Goal: Communication & Community: Participate in discussion

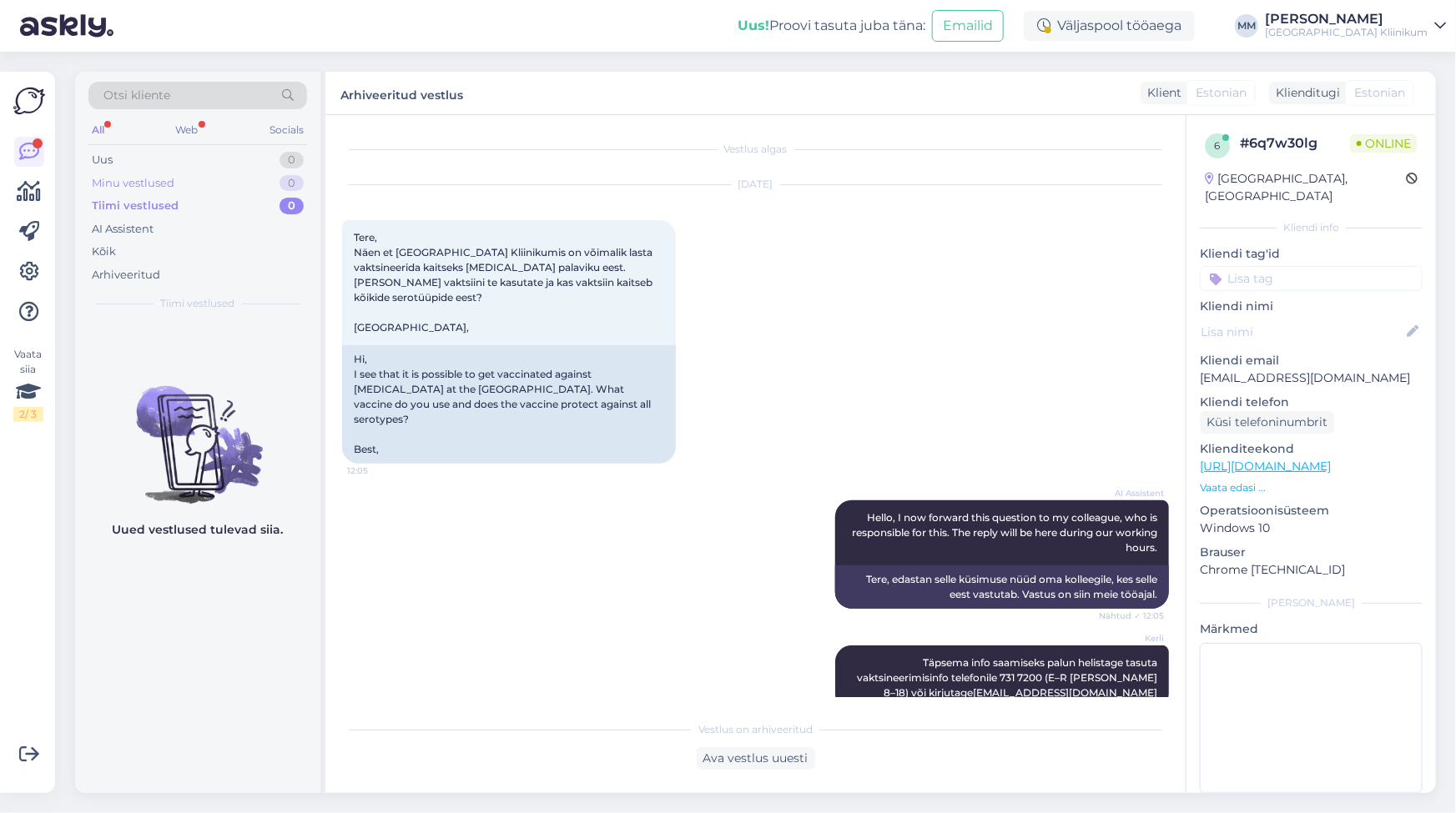
scroll to position [144, 0]
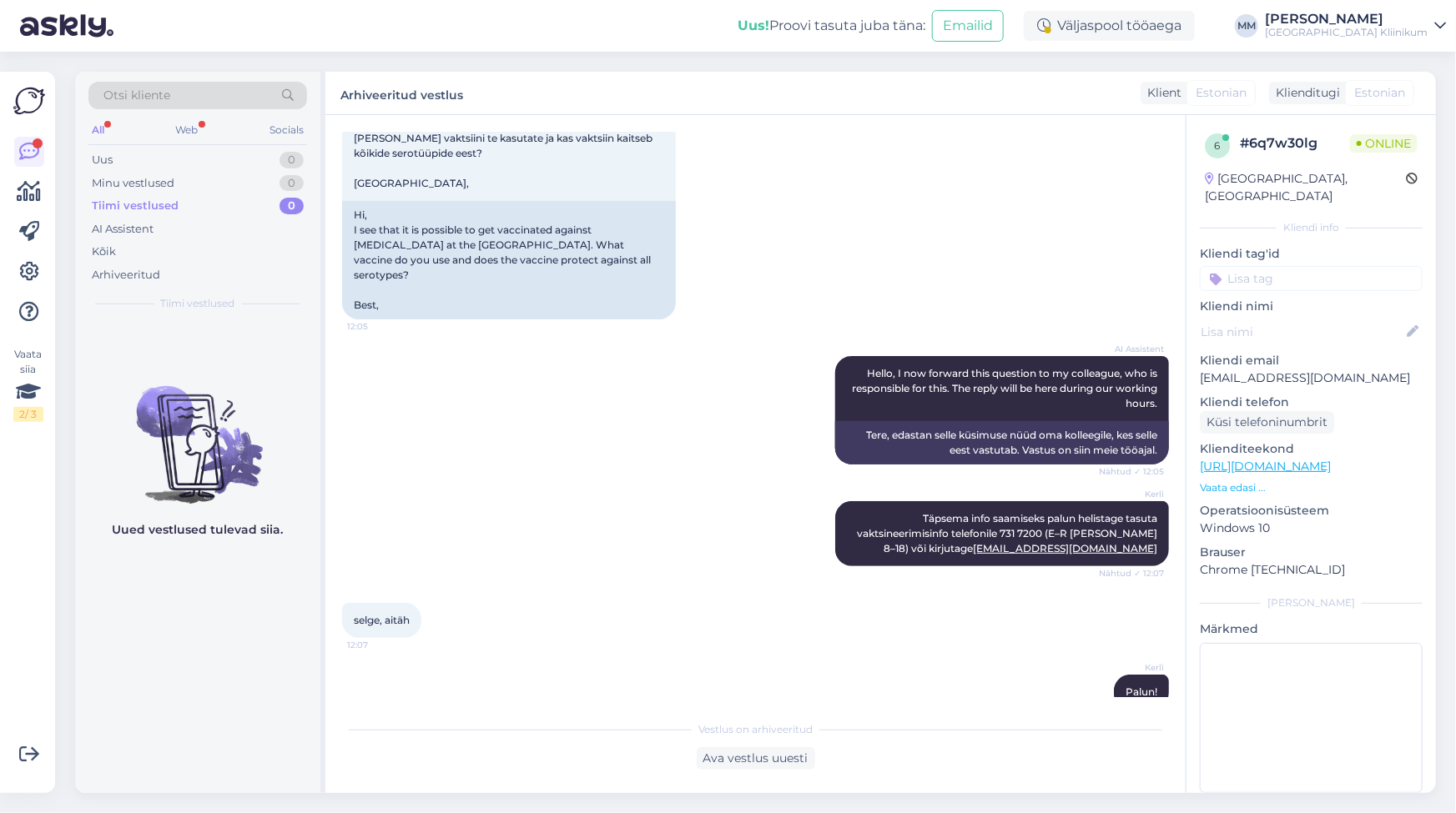
click at [126, 199] on div "Tiimi vestlused" at bounding box center [135, 206] width 87 height 17
click at [106, 158] on div "Uus" at bounding box center [102, 160] width 21 height 17
click at [123, 160] on div "Uus 0" at bounding box center [197, 159] width 219 height 23
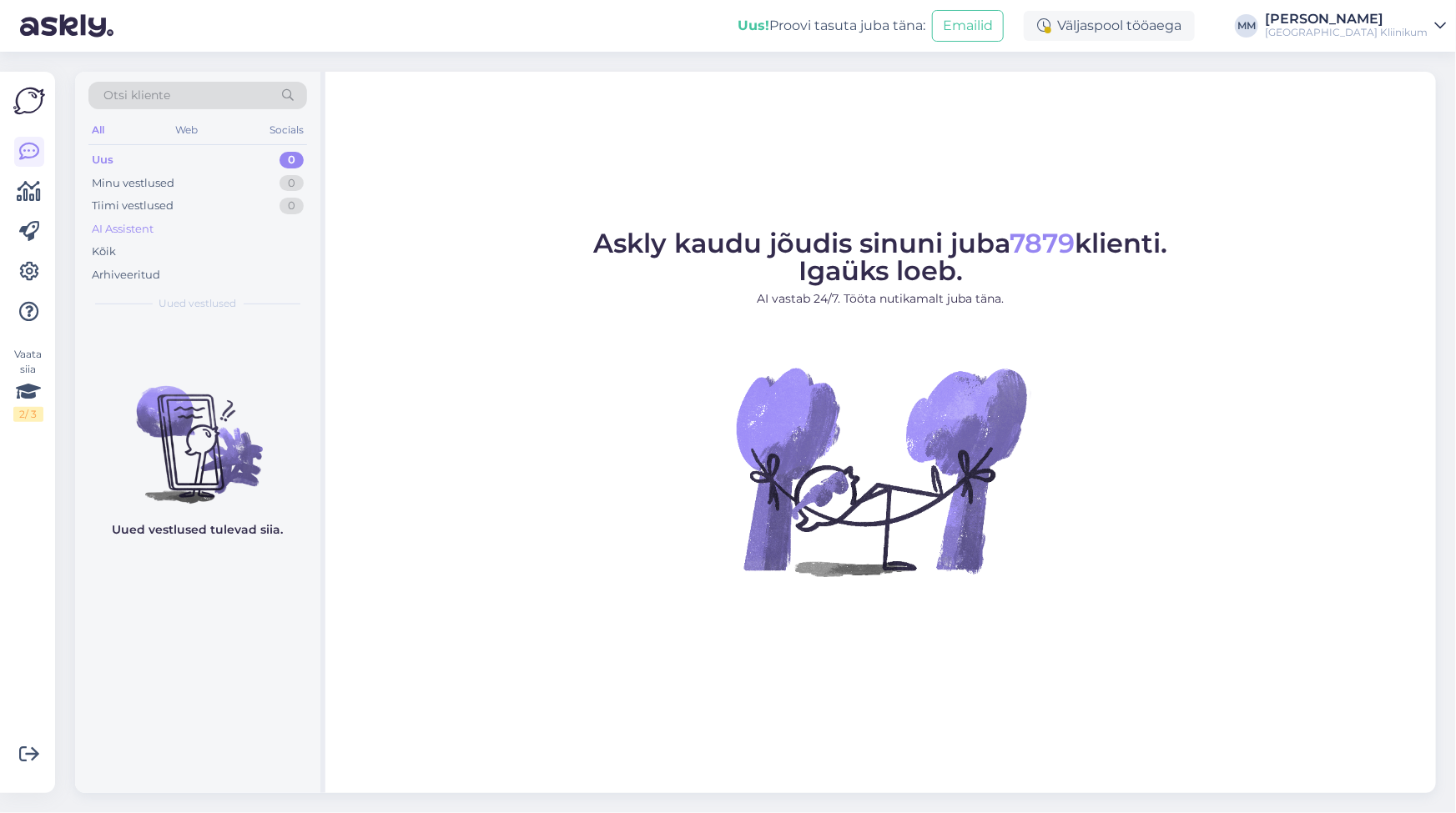
click at [119, 225] on div "AI Assistent" at bounding box center [123, 229] width 62 height 17
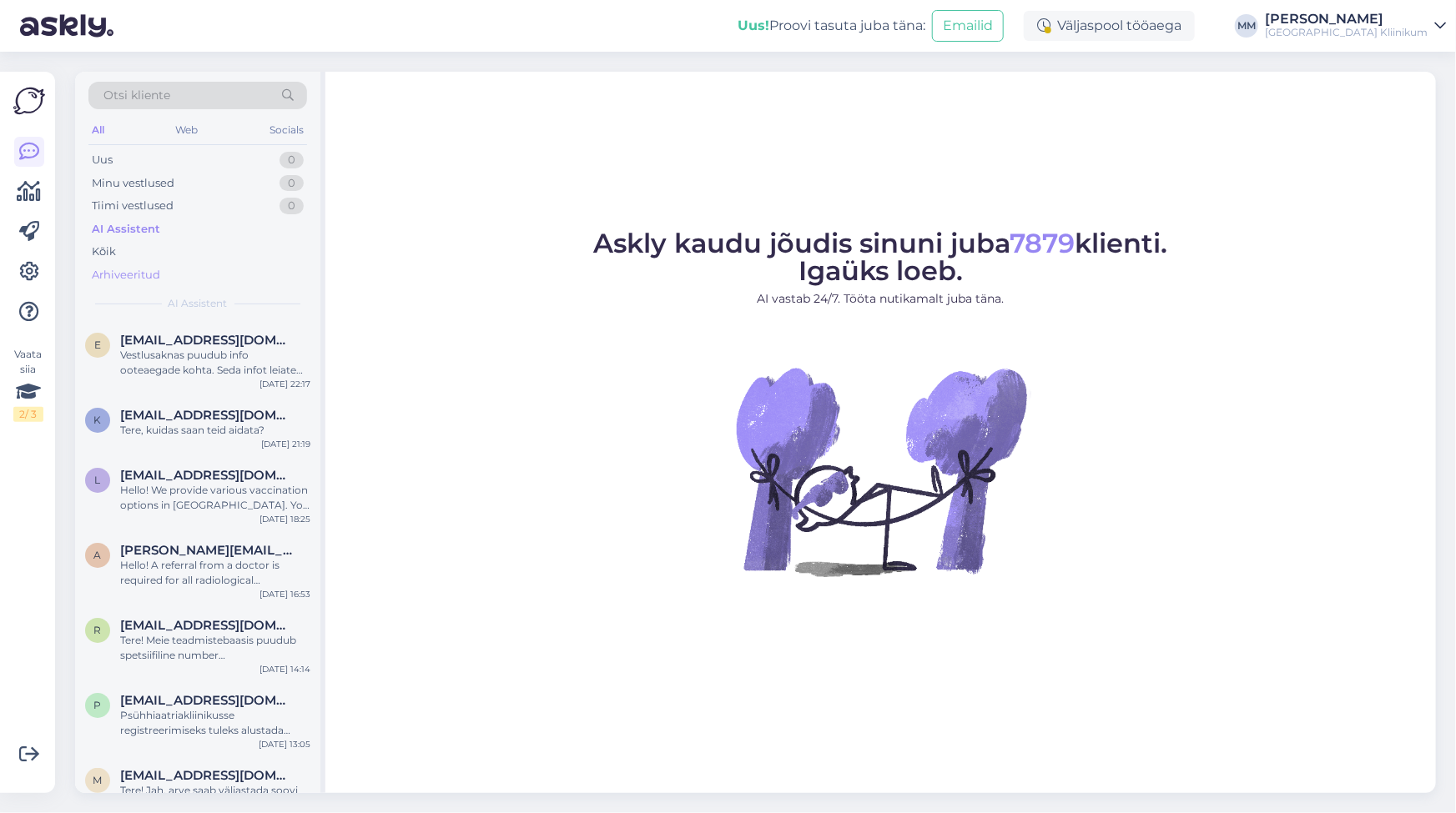
click at [117, 276] on div "Arhiveeritud" at bounding box center [126, 275] width 68 height 17
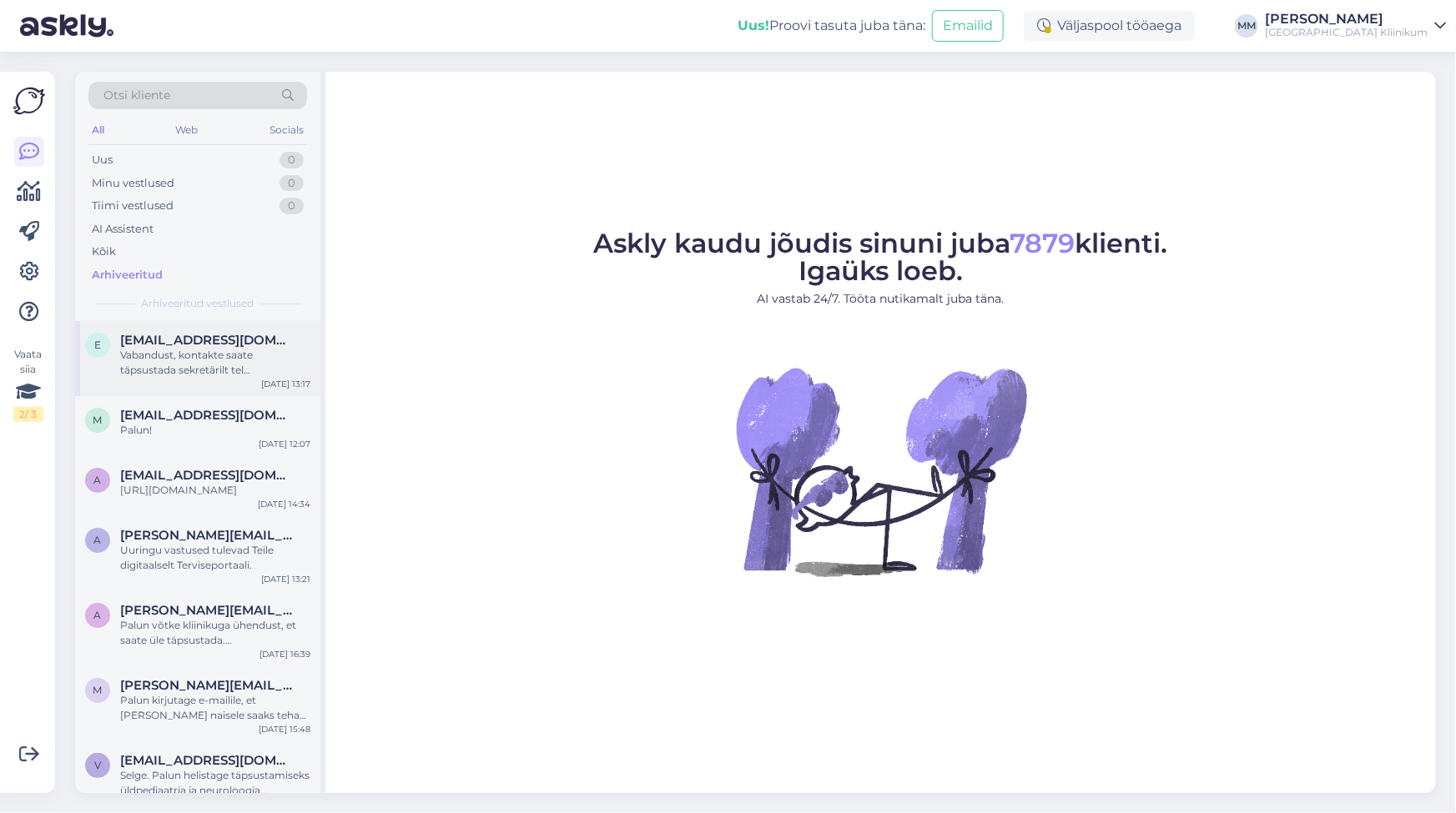
click at [153, 357] on div "Vabandust, kontakte saate täpsustada sekretärilt tel 731 8756." at bounding box center [215, 363] width 190 height 30
